Goal: Task Accomplishment & Management: Complete application form

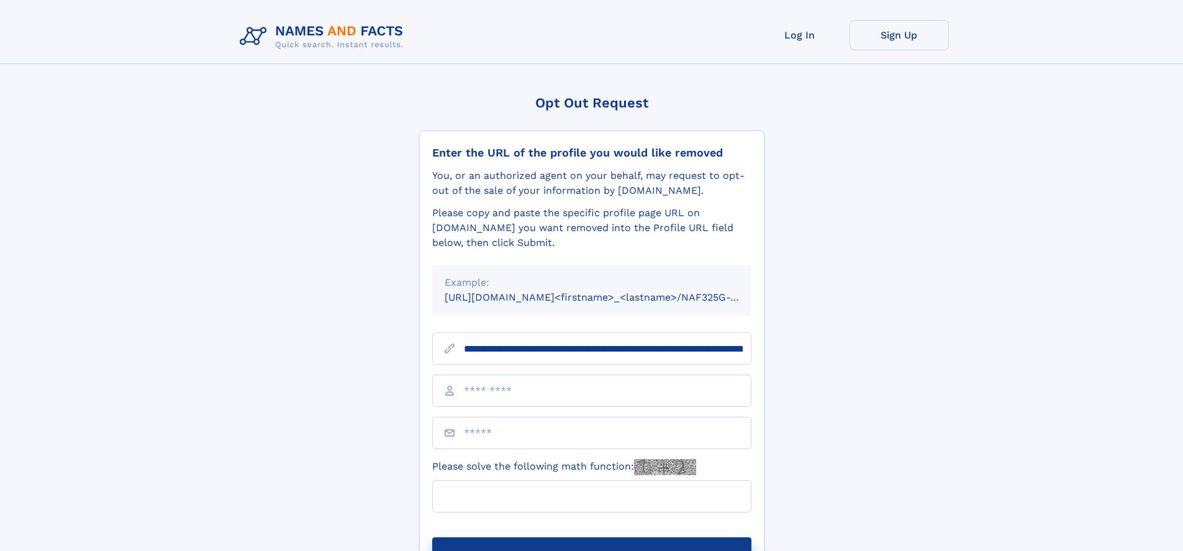
scroll to position [0, 173]
type input "**********"
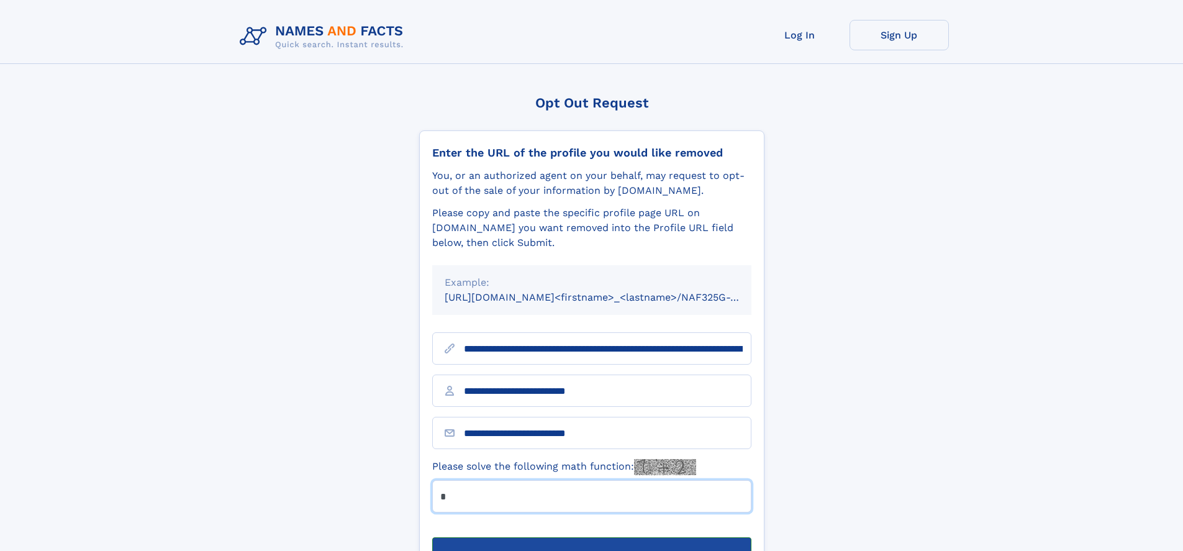
type input "*"
click at [591, 537] on button "Submit Opt Out Request" at bounding box center [591, 557] width 319 height 40
